Goal: Transaction & Acquisition: Download file/media

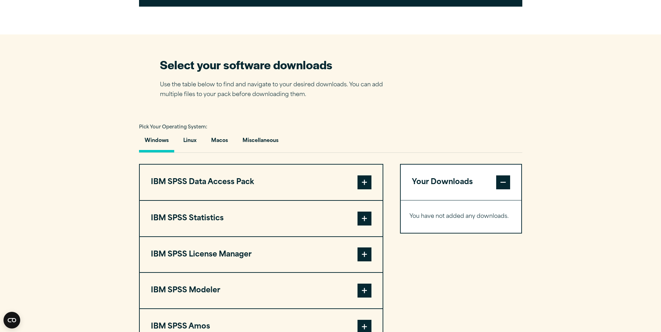
scroll to position [418, 0]
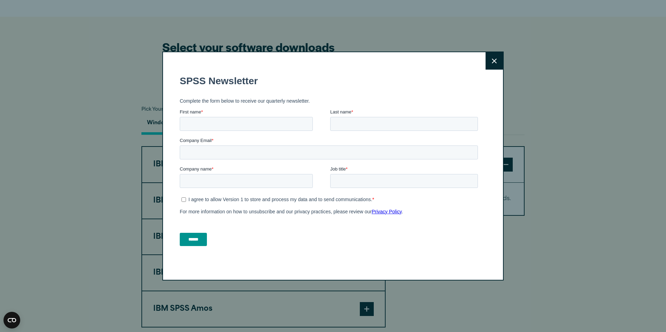
click at [486, 62] on button "Close" at bounding box center [494, 60] width 17 height 17
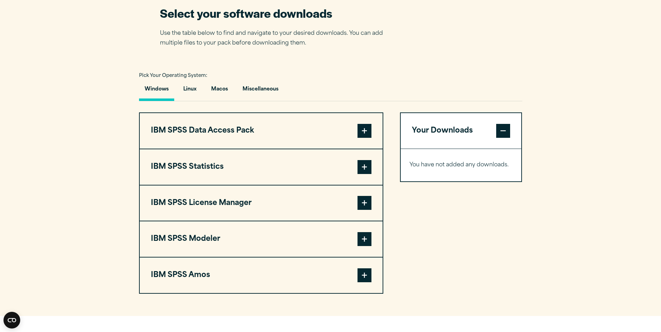
scroll to position [453, 0]
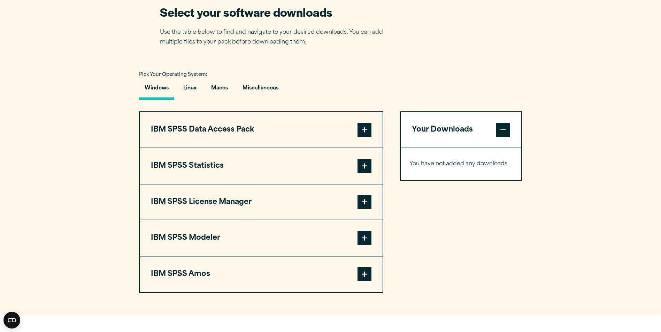
click at [365, 167] on span at bounding box center [364, 166] width 14 height 14
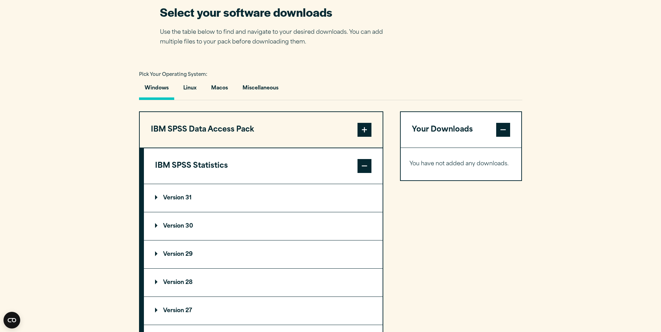
click at [188, 252] on p "Version 29" at bounding box center [174, 255] width 38 height 6
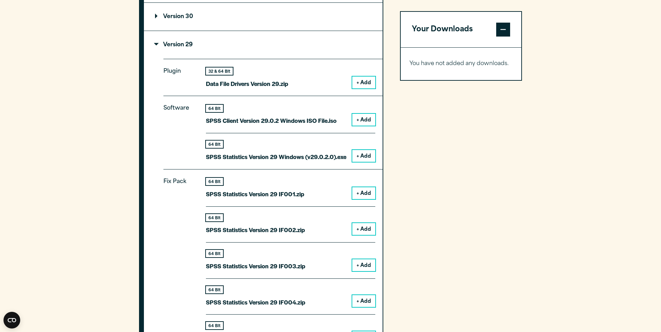
scroll to position [662, 0]
